Goal: Information Seeking & Learning: Learn about a topic

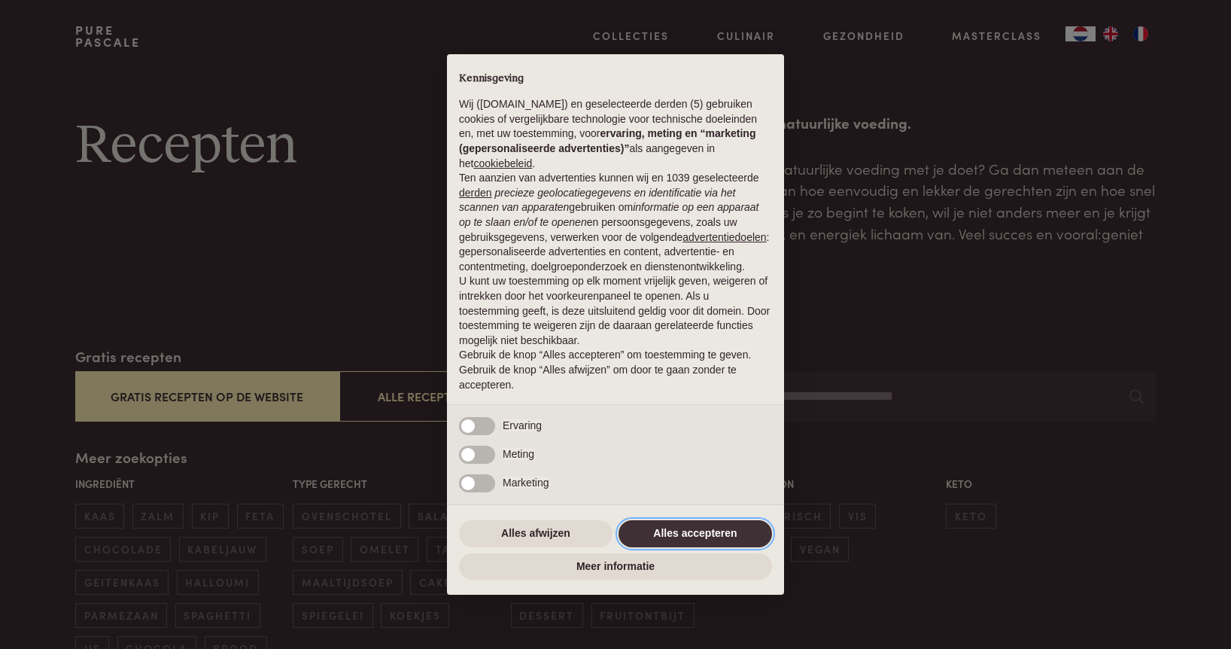
click at [667, 540] on button "Alles accepteren" at bounding box center [696, 533] width 154 height 27
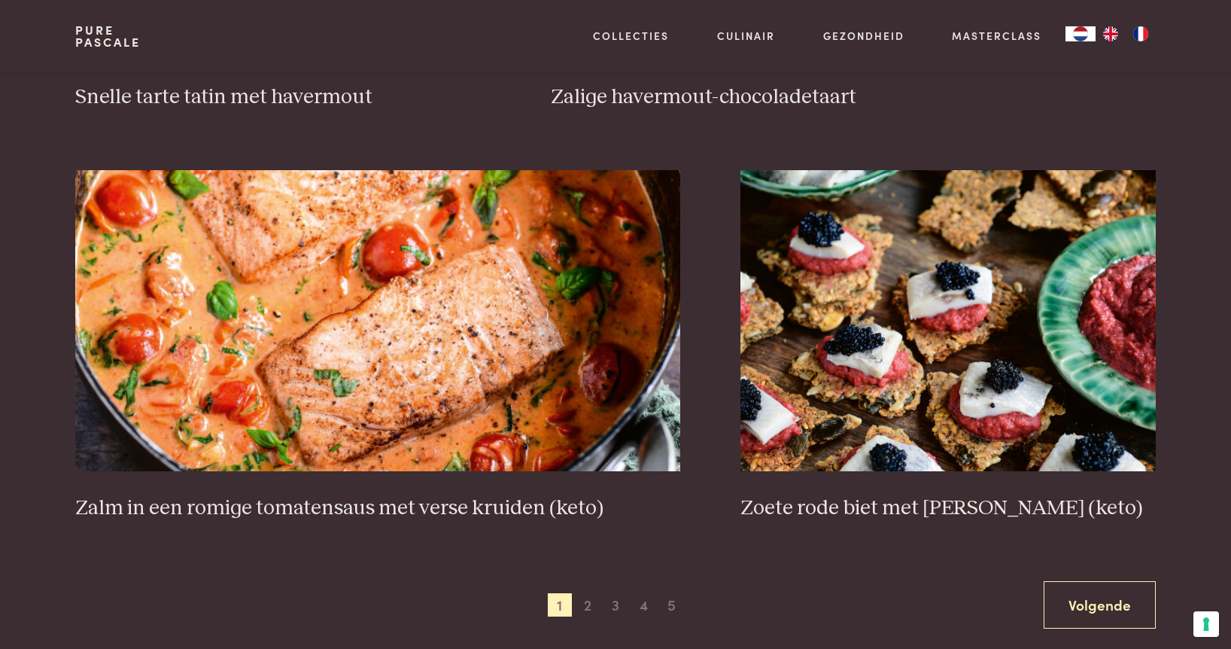
scroll to position [2613, 0]
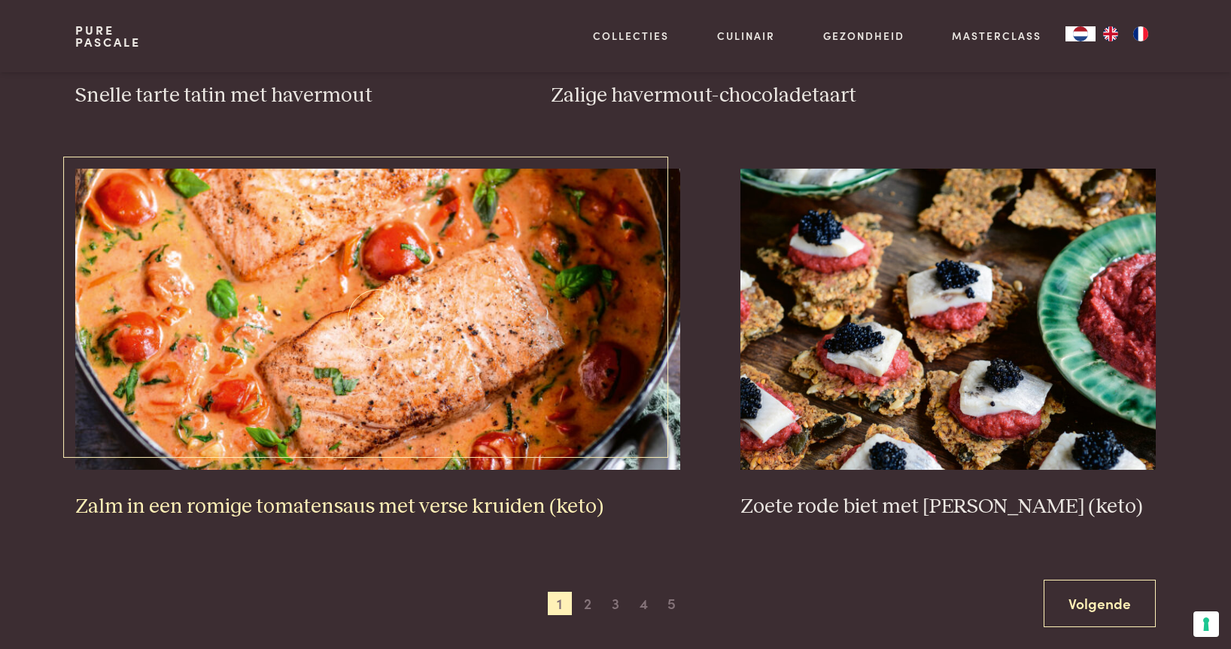
click at [518, 394] on img at bounding box center [378, 319] width 606 height 301
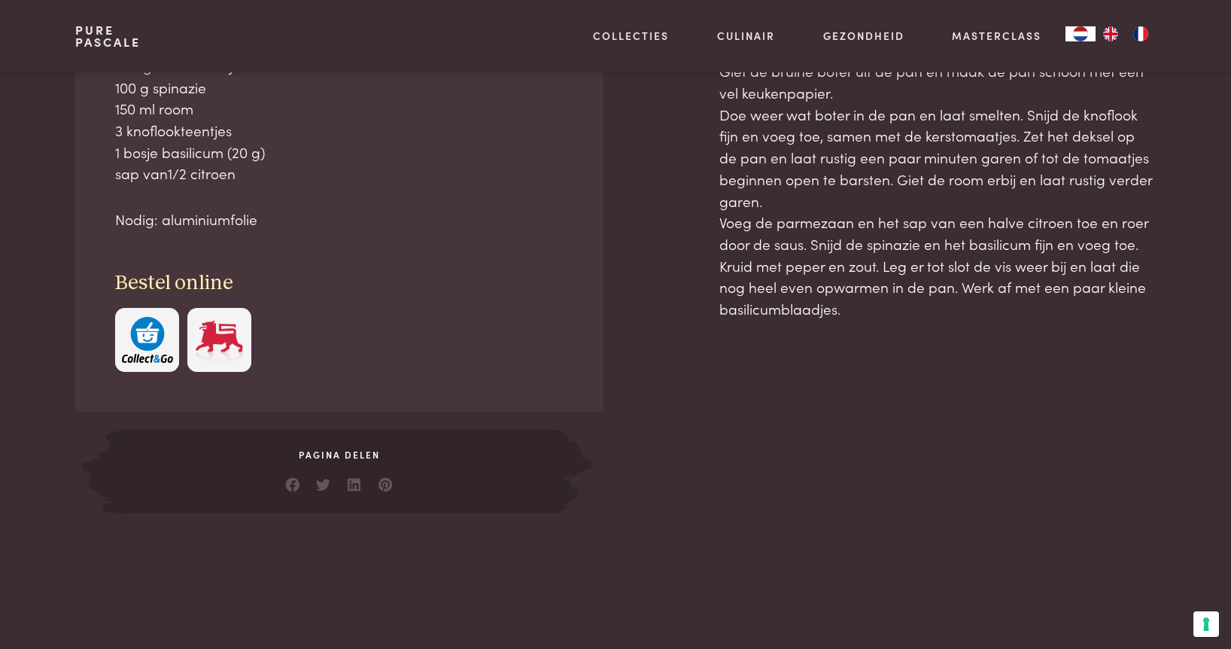
scroll to position [810, 0]
click at [151, 333] on img "button" at bounding box center [147, 338] width 51 height 46
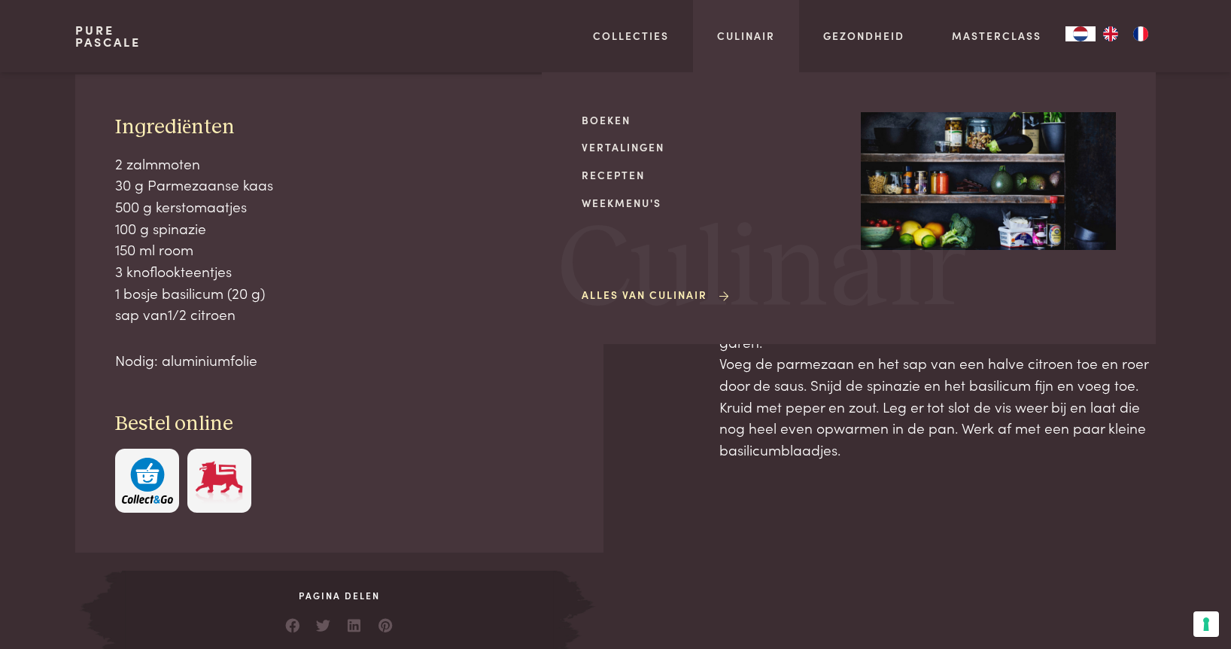
scroll to position [354, 0]
